Goal: Task Accomplishment & Management: Use online tool/utility

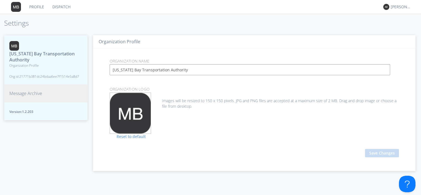
click at [28, 92] on span "Message Archive" at bounding box center [25, 93] width 33 height 6
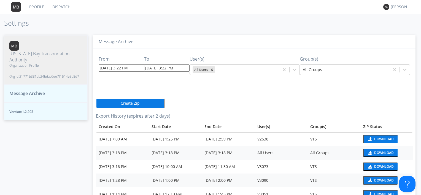
click at [181, 30] on div "Message Archive From [DATE] 3:22 PM To [DATE] 3:22 PM User(s) All Users Group(s…" at bounding box center [254, 113] width 333 height 166
click at [172, 16] on div "Profile Dispatch [PERSON_NAME] Settings [US_STATE] Bay Transportation Authority…" at bounding box center [210, 97] width 421 height 195
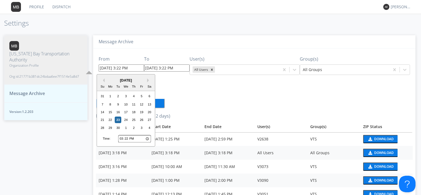
click at [125, 68] on input "[DATE] 3:22 PM" at bounding box center [121, 67] width 45 height 7
type input "[DATE] 3:2 PM"
type input "[DATE] 3:43 PM"
type input "[DATE] 2: PM"
type input "[DATE] 3:44 PM"
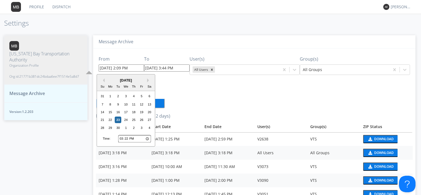
type input "[DATE] 2:09 PM"
click at [169, 70] on input "[DATE] 3:44 PM" at bounding box center [166, 67] width 45 height 7
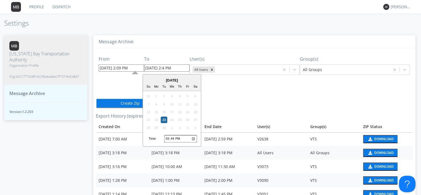
click at [171, 68] on input "[DATE] 2:4 PM" at bounding box center [166, 67] width 45 height 7
type input "[DATE] 2:30 PM"
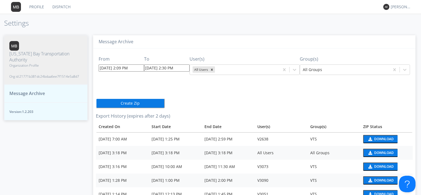
click at [232, 99] on div "From [DATE] 2:09 PM To [DATE] 2:30 PM User(s) All Users Group(s) All Groups Cre…" at bounding box center [254, 152] width 317 height 208
click at [211, 70] on icon "Remove All Users" at bounding box center [212, 70] width 2 height 2
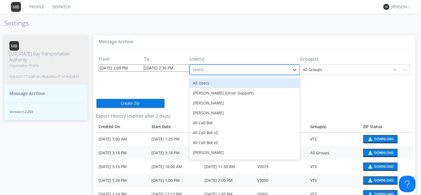
click at [292, 68] on icon at bounding box center [295, 70] width 6 height 6
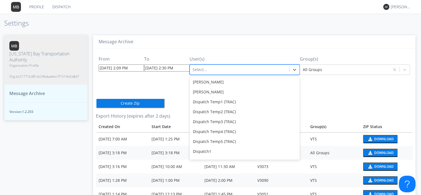
scroll to position [606, 0]
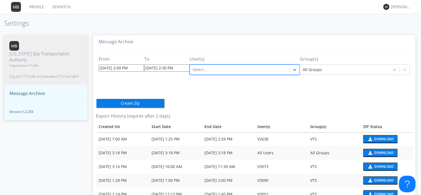
click at [210, 71] on div at bounding box center [240, 69] width 94 height 7
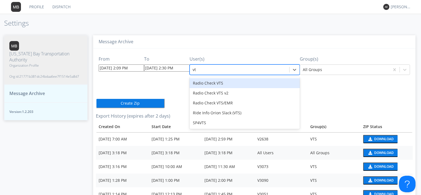
type input "v"
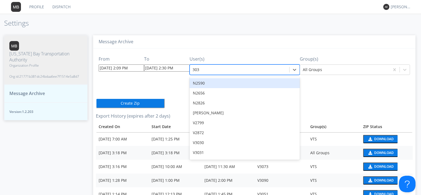
type input "3038"
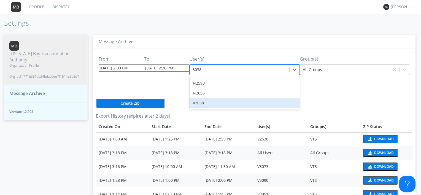
click at [197, 101] on div "V3038" at bounding box center [245, 103] width 110 height 10
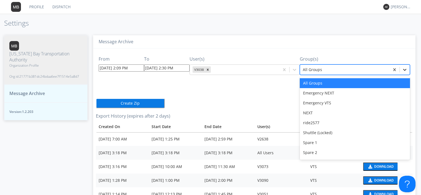
click at [403, 70] on icon at bounding box center [404, 70] width 3 height 2
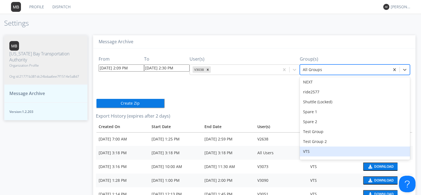
scroll to position [41, 0]
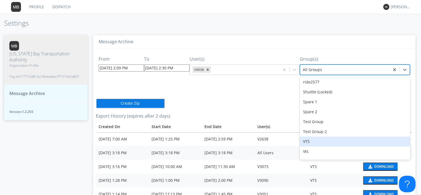
click at [314, 141] on div "VTS" at bounding box center [355, 142] width 110 height 10
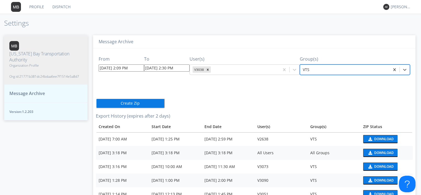
click at [137, 104] on button "Create Zip" at bounding box center [130, 103] width 69 height 10
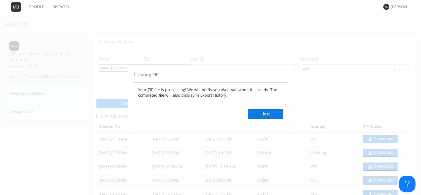
click at [263, 114] on button "Close" at bounding box center [265, 114] width 35 height 10
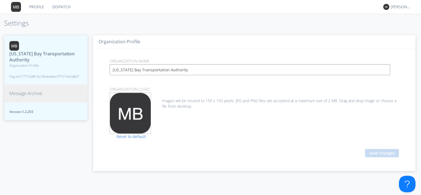
click at [36, 93] on span "Message Archive" at bounding box center [25, 93] width 33 height 6
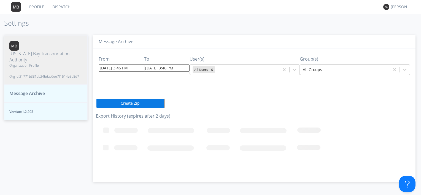
click at [148, 86] on div "From [DATE] 3:46 PM To [DATE] 3:46 PM User(s) All Users Group(s) All Groups Cre…" at bounding box center [254, 112] width 317 height 129
